Goal: Task Accomplishment & Management: Complete application form

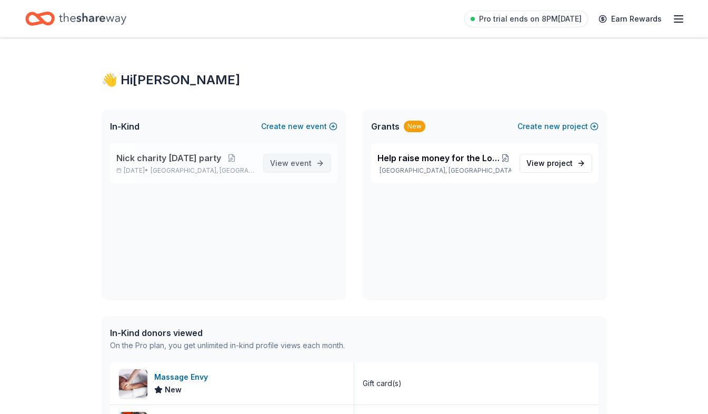
click at [281, 169] on span "View event" at bounding box center [291, 163] width 42 height 13
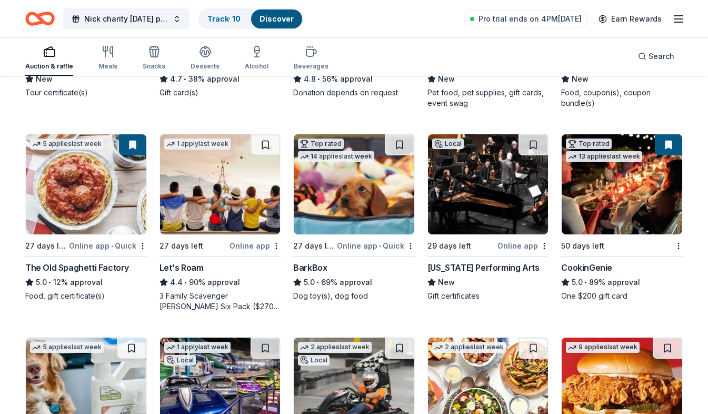
scroll to position [316, 0]
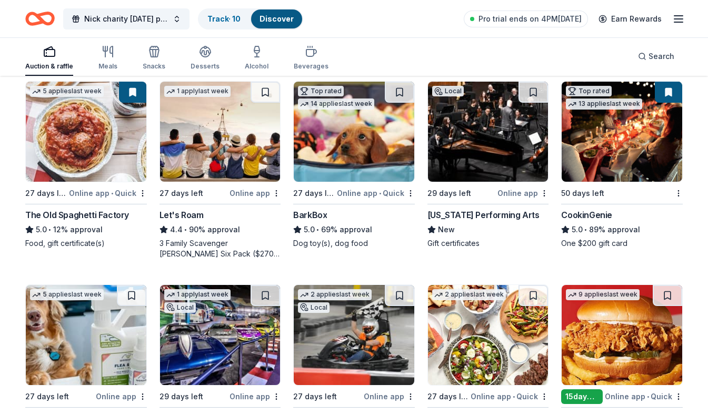
click at [207, 169] on img at bounding box center [220, 132] width 120 height 100
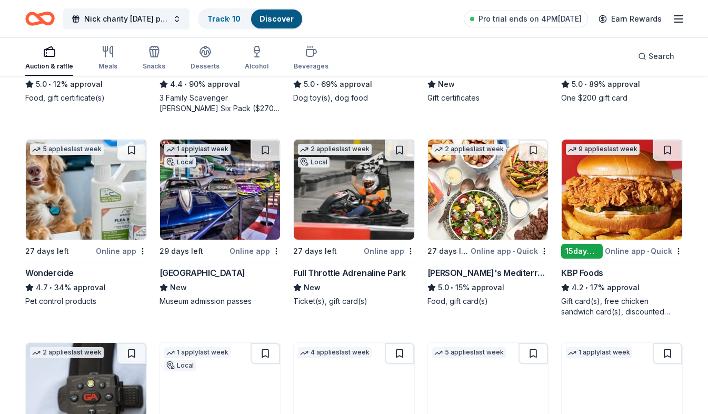
scroll to position [473, 0]
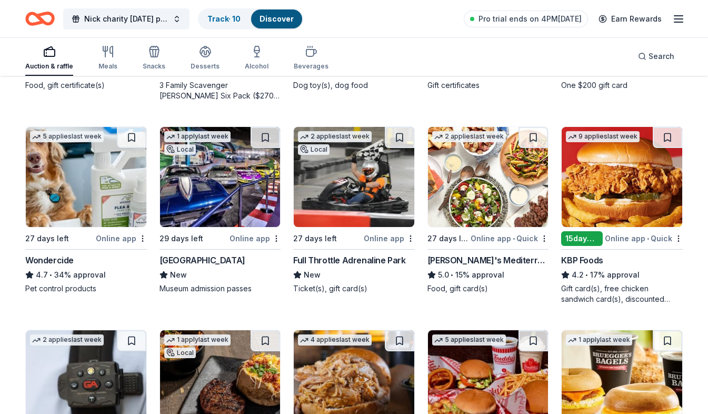
click at [345, 199] on img at bounding box center [354, 177] width 120 height 100
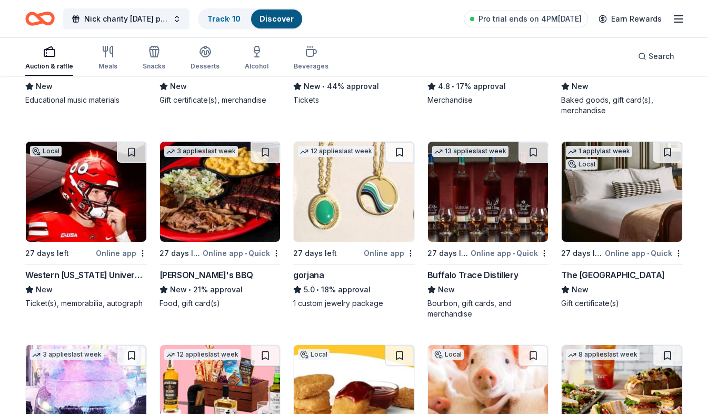
scroll to position [1731, 0]
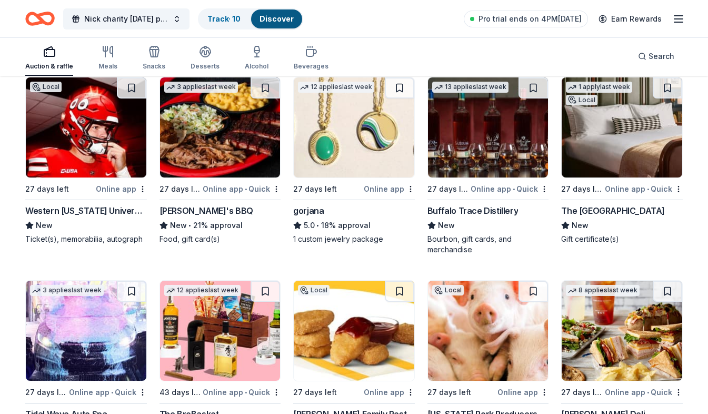
click at [650, 226] on div "New" at bounding box center [622, 225] width 122 height 13
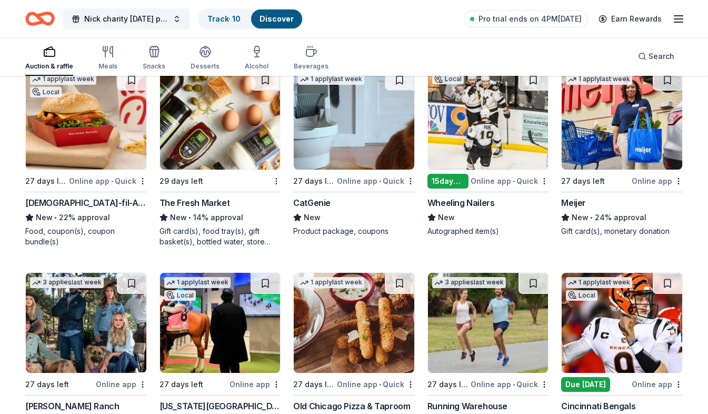
scroll to position [2886, 0]
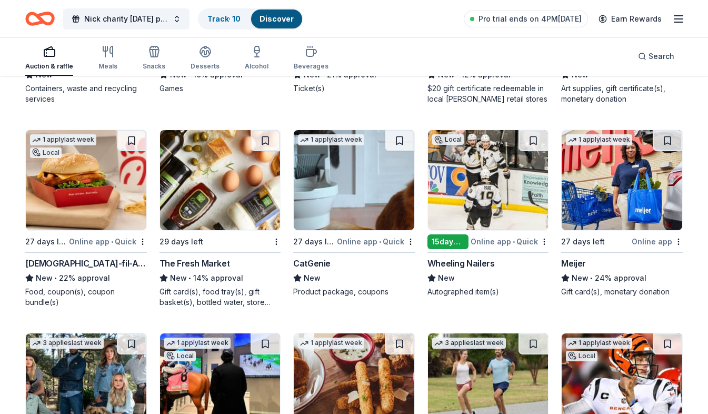
click at [393, 256] on div "1 apply last week 27 days left Online app • Quick CatGenie New Product package,…" at bounding box center [354, 212] width 122 height 167
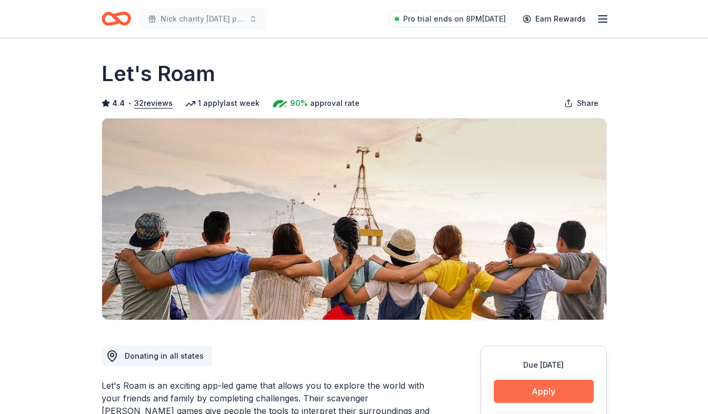
click at [548, 388] on button "Apply" at bounding box center [543, 390] width 100 height 23
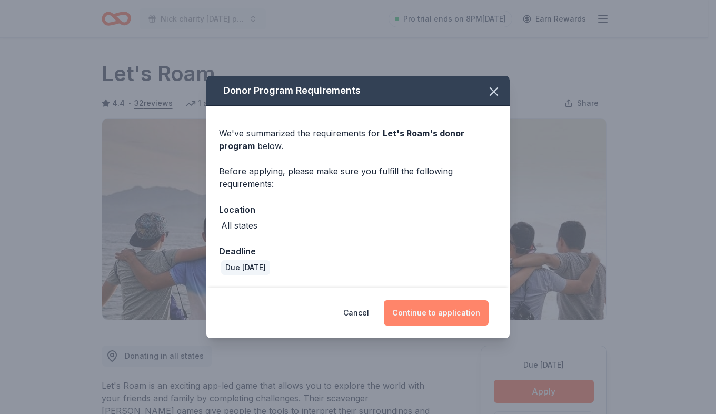
click at [422, 311] on button "Continue to application" at bounding box center [436, 312] width 105 height 25
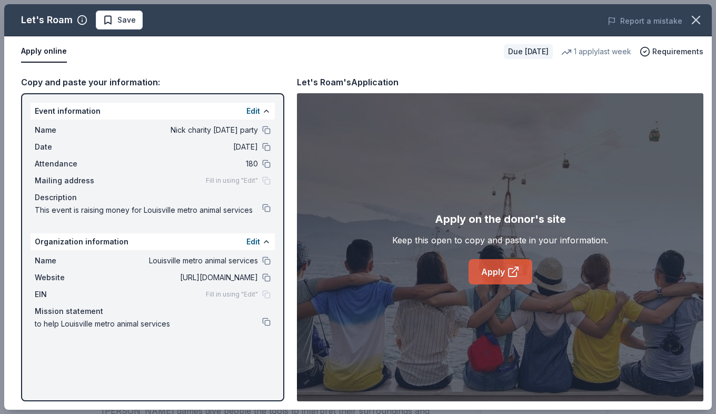
click at [500, 266] on link "Apply" at bounding box center [500, 271] width 64 height 25
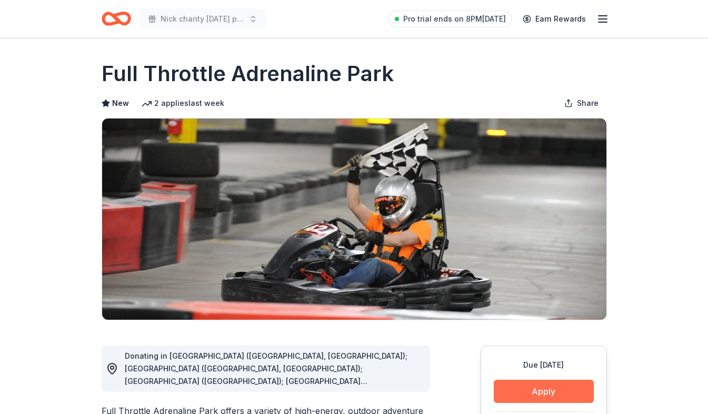
click at [505, 386] on button "Apply" at bounding box center [543, 390] width 100 height 23
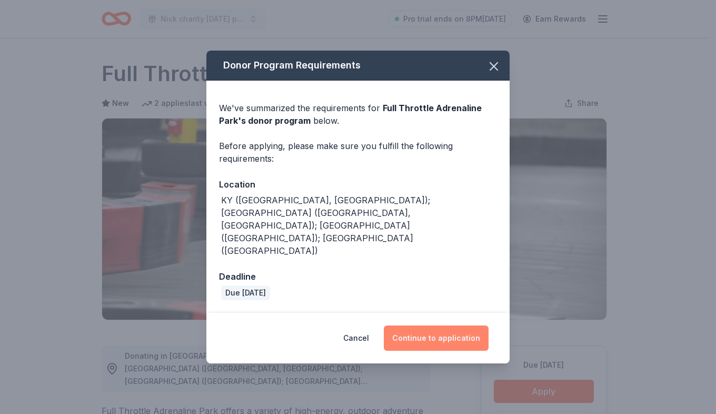
click at [468, 325] on button "Continue to application" at bounding box center [436, 337] width 105 height 25
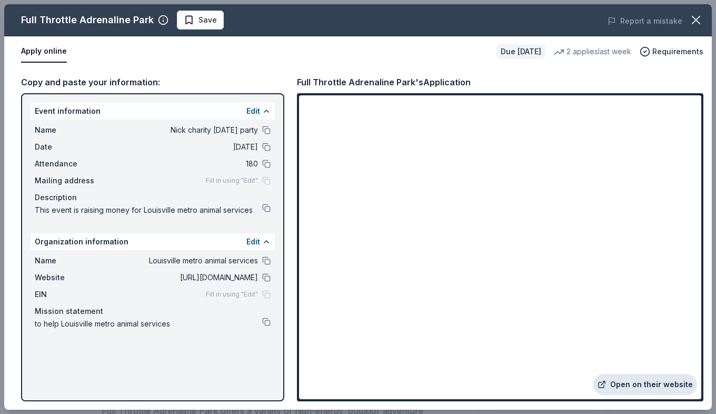
click at [619, 381] on link "Open on their website" at bounding box center [645, 384] width 104 height 21
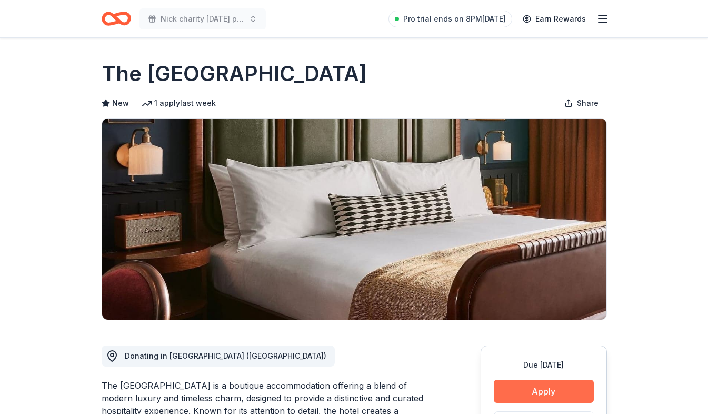
click at [580, 392] on button "Apply" at bounding box center [543, 390] width 100 height 23
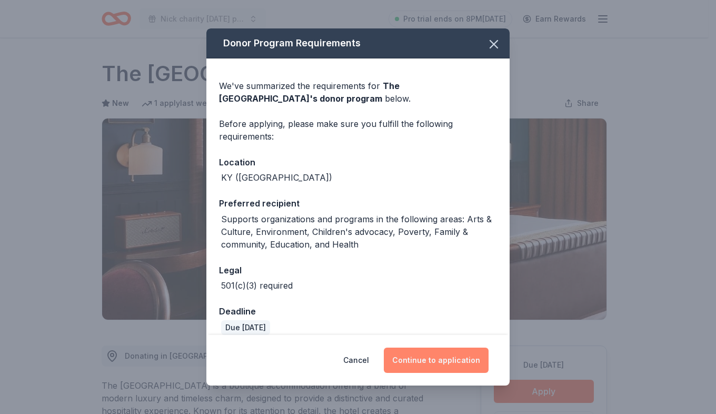
click at [441, 358] on button "Continue to application" at bounding box center [436, 359] width 105 height 25
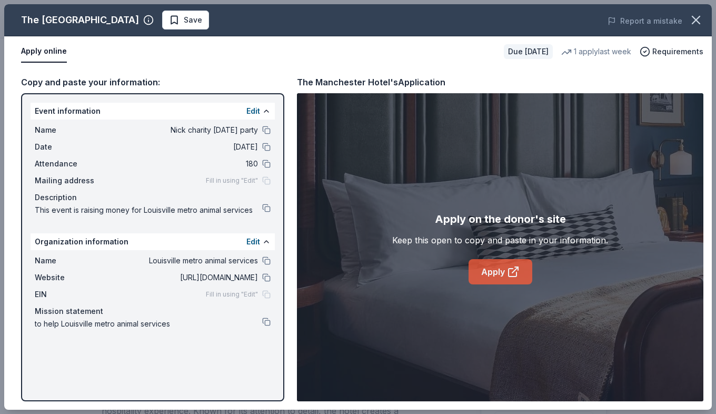
click at [501, 266] on link "Apply" at bounding box center [500, 271] width 64 height 25
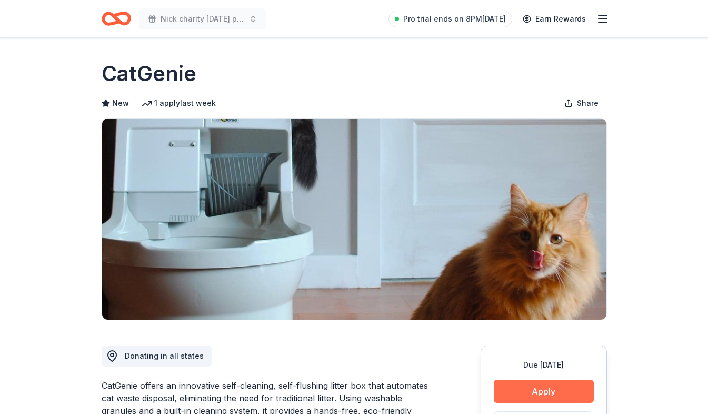
click at [521, 385] on button "Apply" at bounding box center [543, 390] width 100 height 23
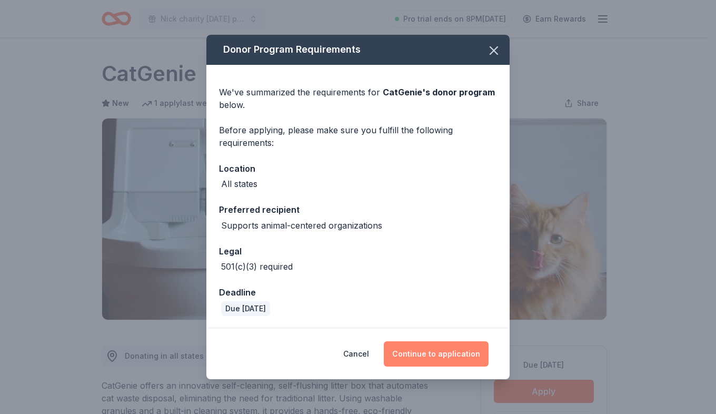
click at [470, 357] on button "Continue to application" at bounding box center [436, 353] width 105 height 25
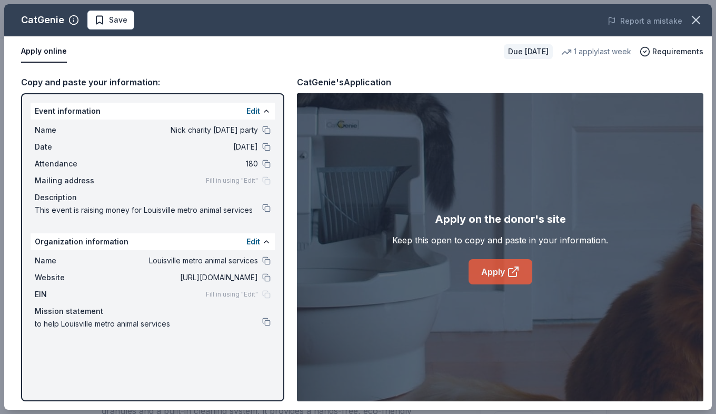
click at [503, 268] on link "Apply" at bounding box center [500, 271] width 64 height 25
